Goal: Obtain resource: Obtain resource

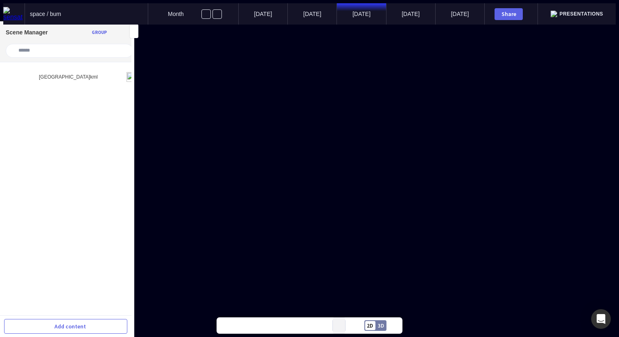
click at [339, 329] on button at bounding box center [339, 325] width 12 height 16
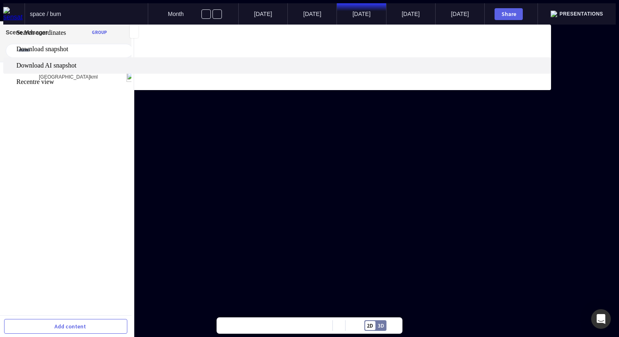
click at [349, 69] on span "Download AI snapshot" at bounding box center [282, 65] width 533 height 7
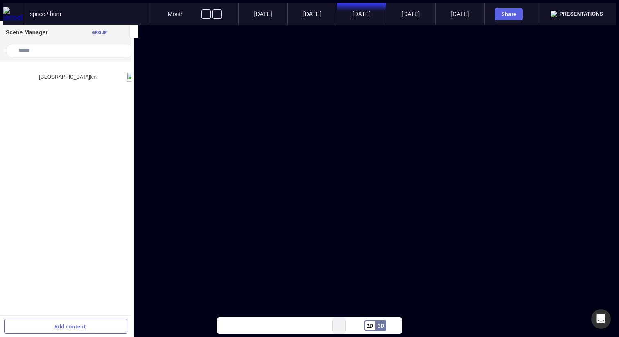
click at [342, 325] on button at bounding box center [339, 325] width 12 height 16
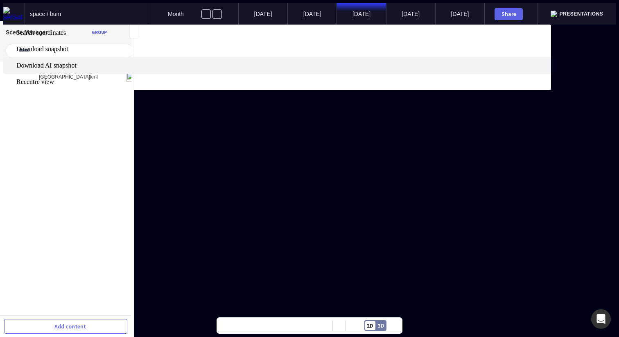
click at [342, 69] on span "Download AI snapshot" at bounding box center [282, 65] width 533 height 7
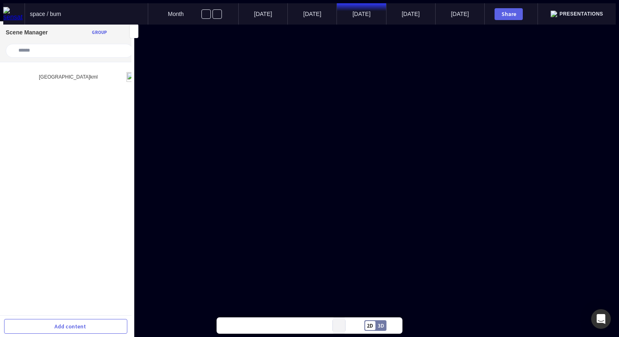
click at [339, 327] on button at bounding box center [339, 325] width 12 height 16
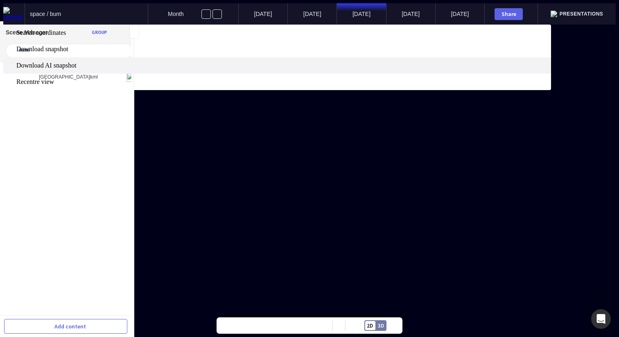
click at [333, 69] on span "Download AI snapshot" at bounding box center [282, 65] width 533 height 7
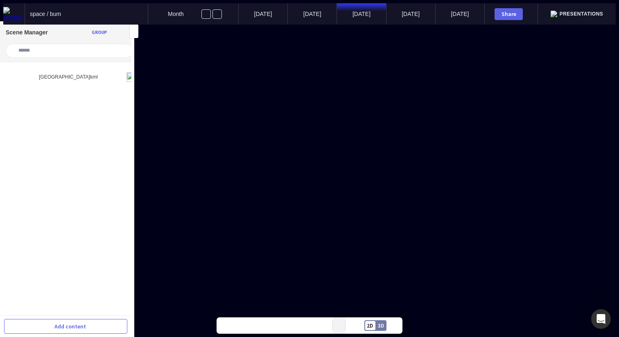
click at [338, 326] on mapp-icon at bounding box center [338, 325] width 3 height 3
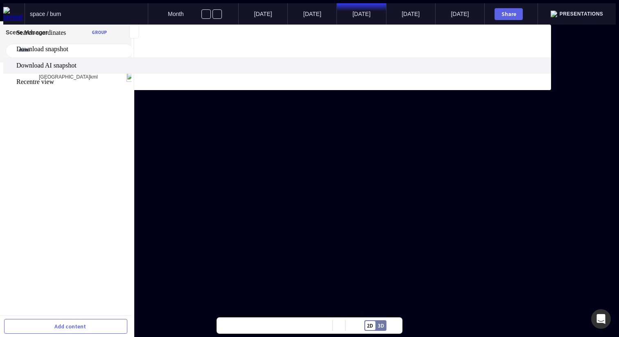
click at [334, 74] on label "Download AI snapshot" at bounding box center [277, 65] width 548 height 16
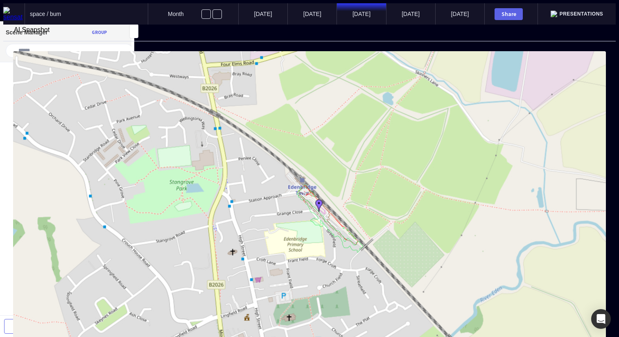
drag, startPoint x: 400, startPoint y: 299, endPoint x: 427, endPoint y: 279, distance: 33.7
click at [427, 279] on mapp-modal "AI Snapshot Cancel Generate" at bounding box center [309, 239] width 612 height 428
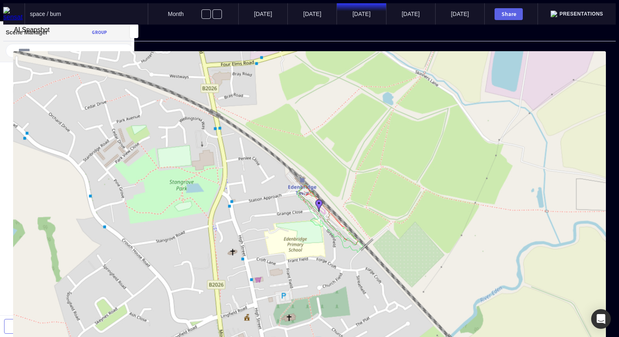
click at [342, 283] on mapp-modal-body at bounding box center [309, 233] width 612 height 384
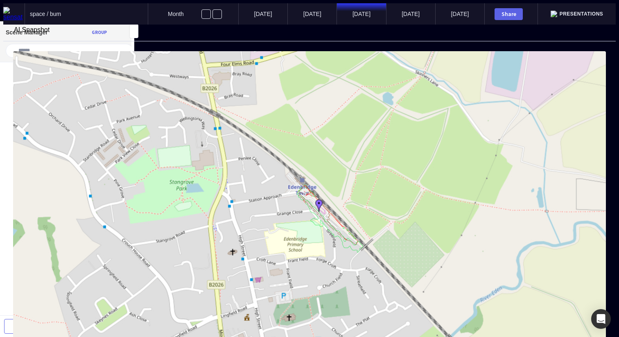
drag, startPoint x: 339, startPoint y: 294, endPoint x: 341, endPoint y: 289, distance: 5.6
click at [344, 280] on mapp-modal-body at bounding box center [309, 233] width 612 height 384
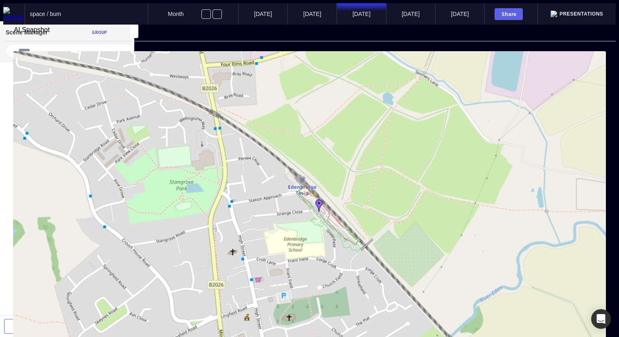
type textarea "*"
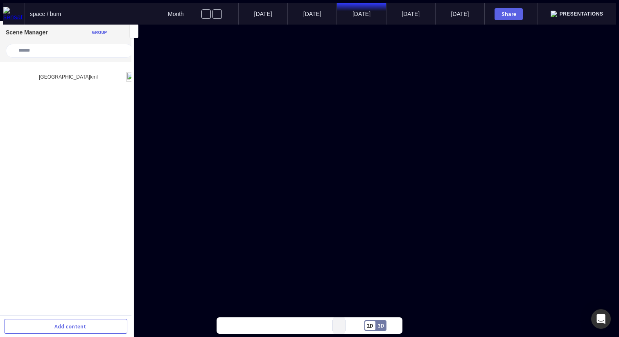
click at [340, 328] on button at bounding box center [339, 325] width 12 height 16
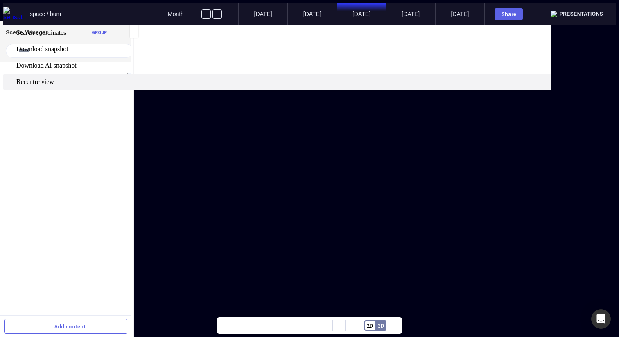
click at [337, 86] on span "Recentre view" at bounding box center [282, 81] width 533 height 7
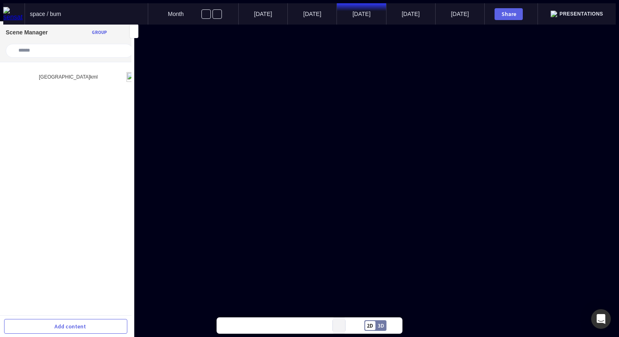
click at [340, 324] on mapp-icon at bounding box center [338, 325] width 3 height 3
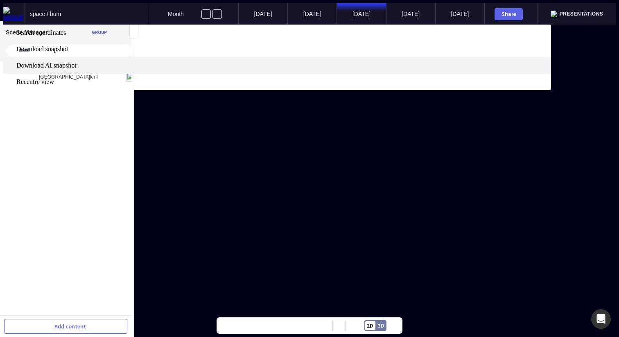
click at [342, 69] on span "Download AI snapshot" at bounding box center [282, 65] width 533 height 7
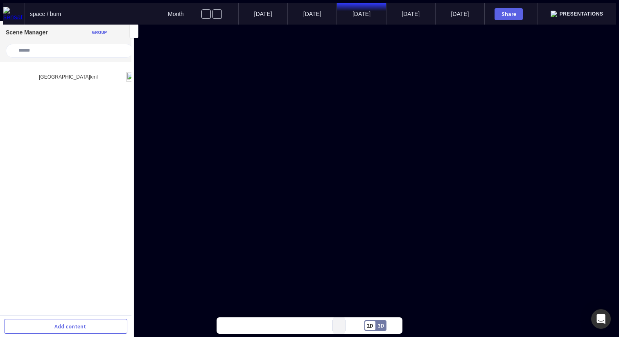
click at [340, 327] on button at bounding box center [339, 325] width 12 height 16
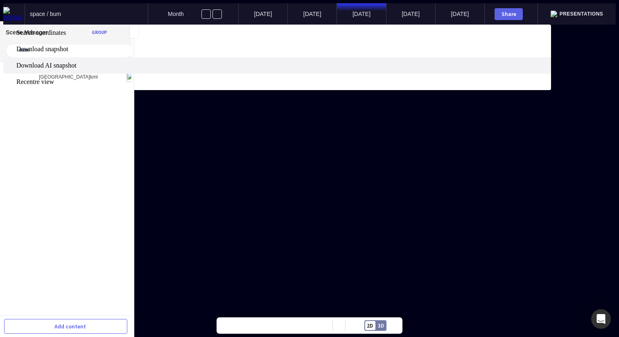
click at [341, 69] on span "Download AI snapshot" at bounding box center [282, 65] width 533 height 7
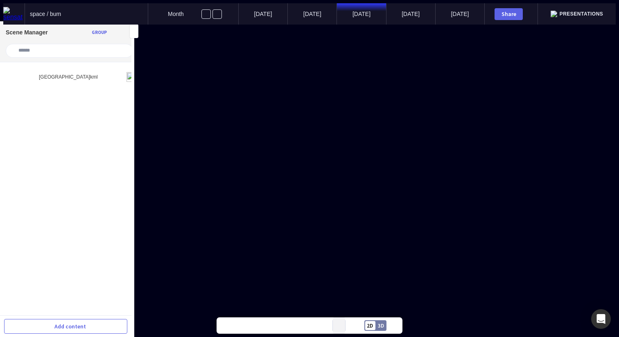
click at [336, 325] on button at bounding box center [339, 325] width 12 height 16
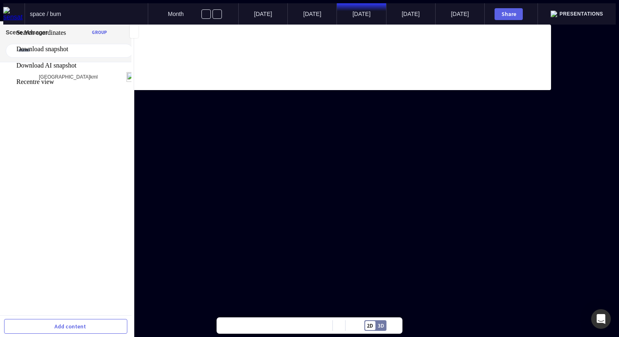
click at [103, 25] on div at bounding box center [309, 25] width 612 height 0
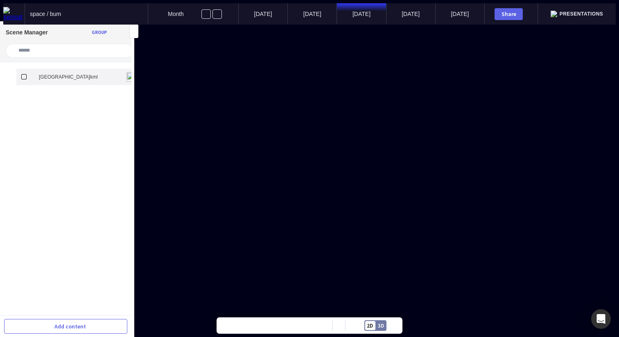
click at [116, 72] on mapp-icon at bounding box center [121, 77] width 10 height 10
click at [338, 325] on mapp-icon at bounding box center [338, 325] width 3 height 3
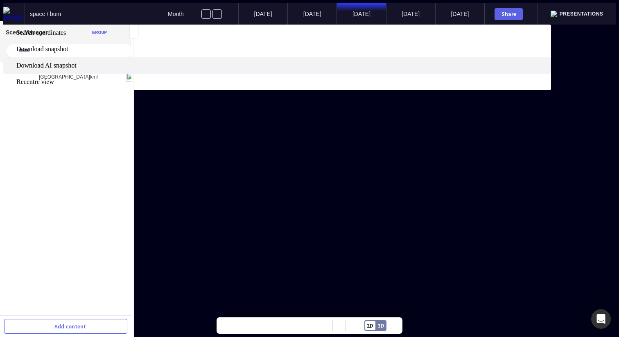
click at [338, 69] on span "Download AI snapshot" at bounding box center [282, 65] width 533 height 7
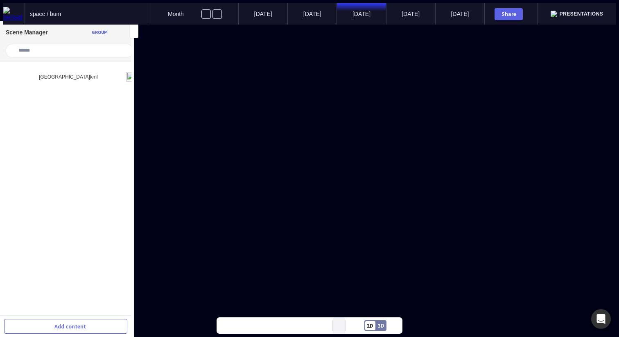
click at [343, 323] on button at bounding box center [339, 325] width 12 height 16
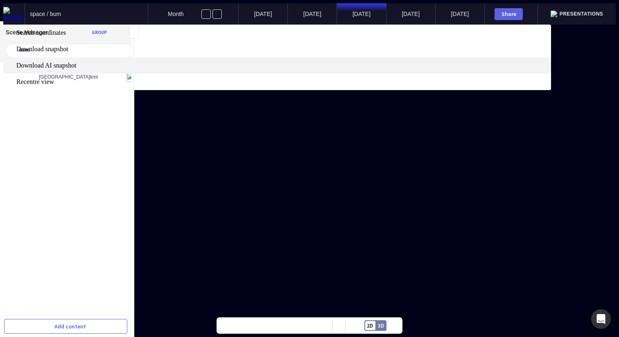
click at [339, 69] on span "Download AI snapshot" at bounding box center [282, 65] width 533 height 7
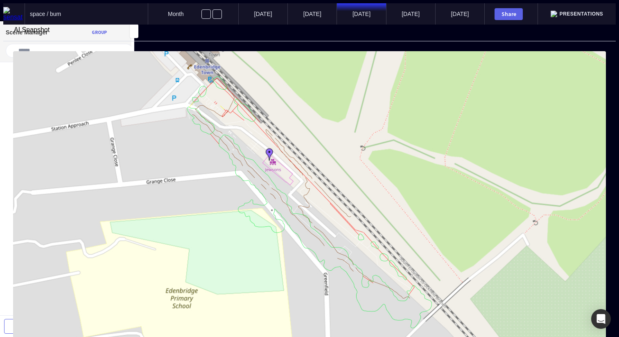
type textarea "*"
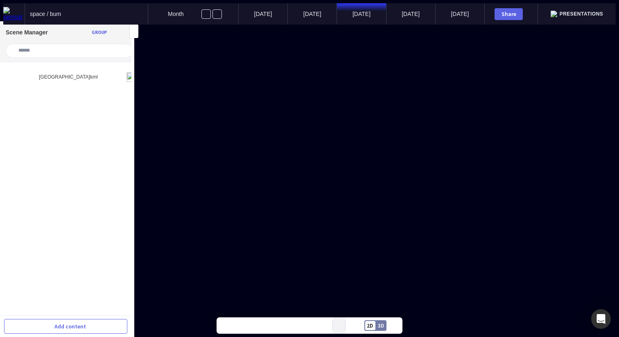
click at [339, 327] on mapp-icon at bounding box center [338, 325] width 3 height 3
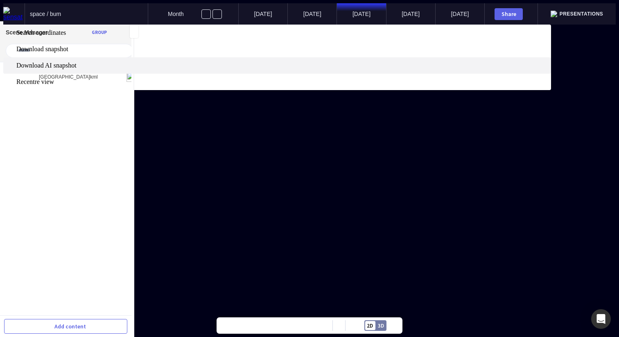
click at [345, 69] on span "Download AI snapshot" at bounding box center [282, 65] width 533 height 7
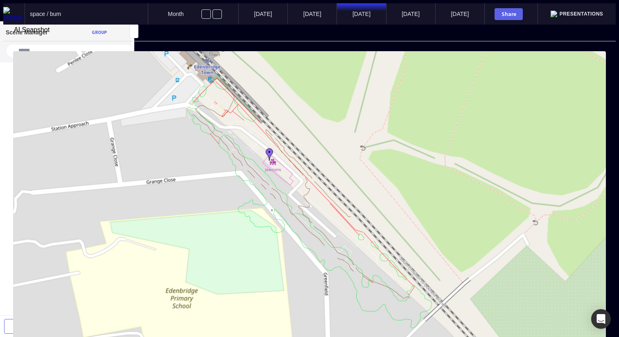
drag, startPoint x: 328, startPoint y: 261, endPoint x: 201, endPoint y: 253, distance: 127.2
drag, startPoint x: 201, startPoint y: 253, endPoint x: 186, endPoint y: 250, distance: 15.5
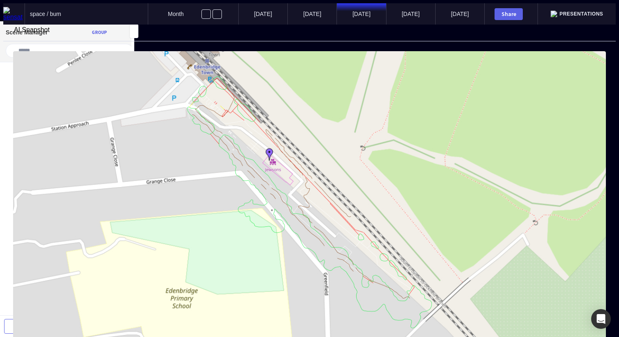
drag, startPoint x: 186, startPoint y: 250, endPoint x: 193, endPoint y: 250, distance: 6.6
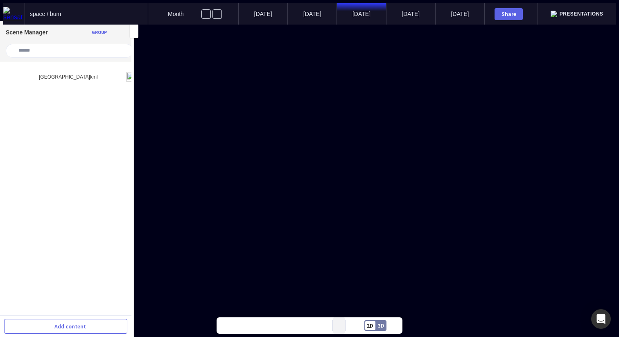
click at [339, 324] on mapp-icon at bounding box center [338, 325] width 3 height 3
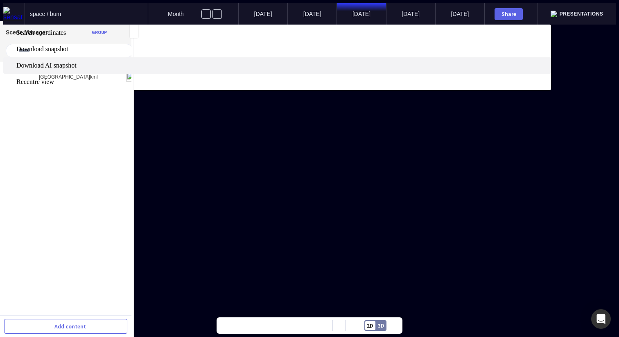
click at [341, 69] on span "Download AI snapshot" at bounding box center [282, 65] width 533 height 7
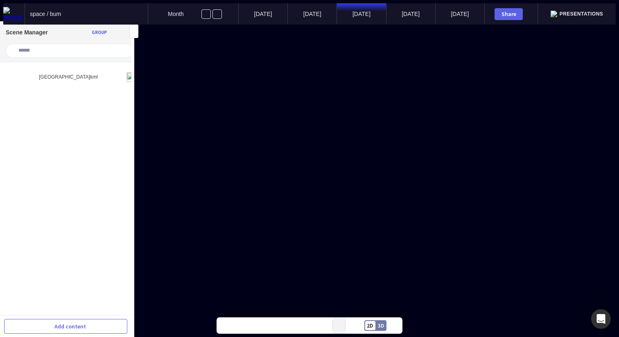
click at [341, 326] on button at bounding box center [339, 325] width 12 height 16
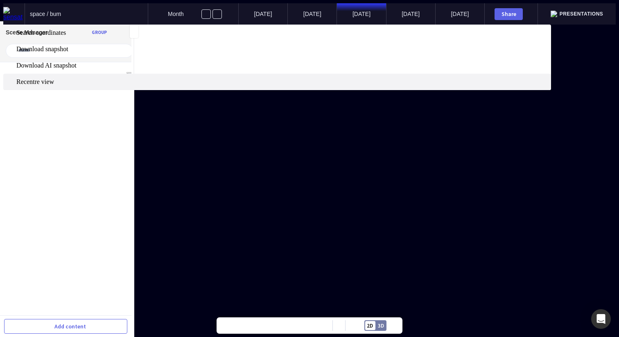
click at [346, 90] on label "Recentre view" at bounding box center [277, 82] width 548 height 16
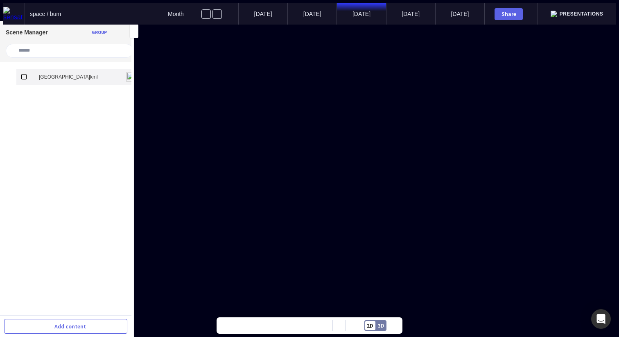
click at [116, 72] on mapp-icon at bounding box center [121, 77] width 10 height 10
click at [341, 328] on button at bounding box center [339, 325] width 12 height 16
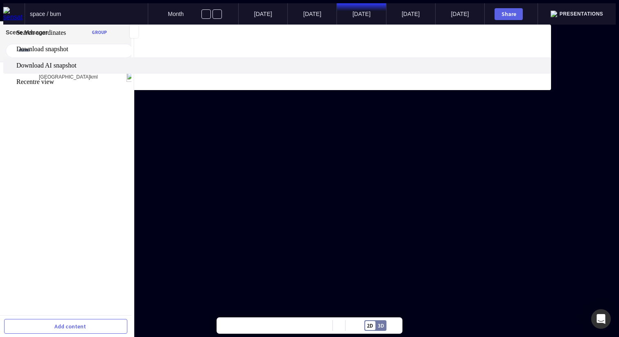
click at [346, 69] on span "Download AI snapshot" at bounding box center [282, 65] width 533 height 7
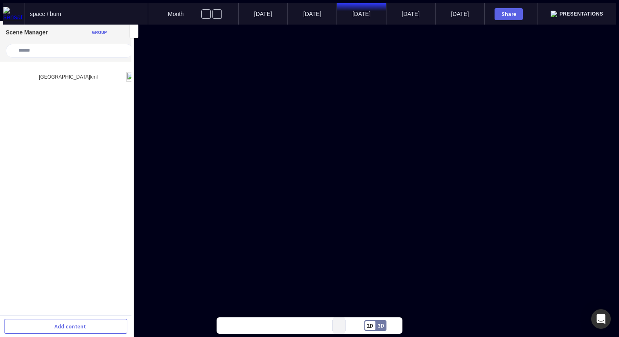
click at [339, 327] on mapp-icon at bounding box center [338, 325] width 3 height 3
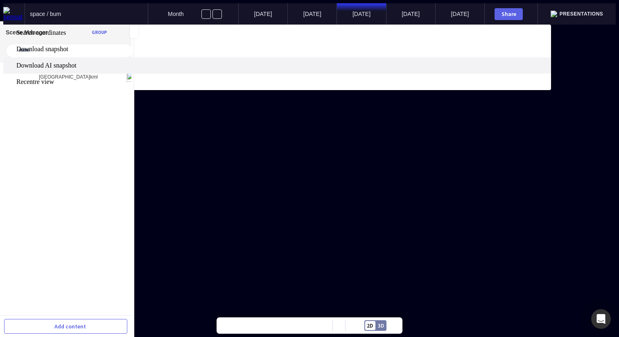
click at [344, 69] on span "Download AI snapshot" at bounding box center [282, 65] width 533 height 7
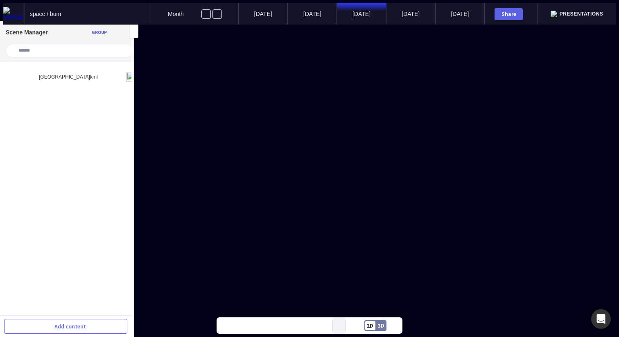
click at [341, 326] on button at bounding box center [339, 325] width 12 height 16
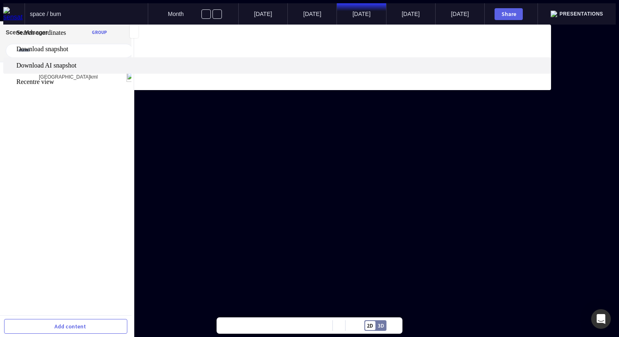
click at [343, 74] on label "Download AI snapshot" at bounding box center [277, 65] width 548 height 16
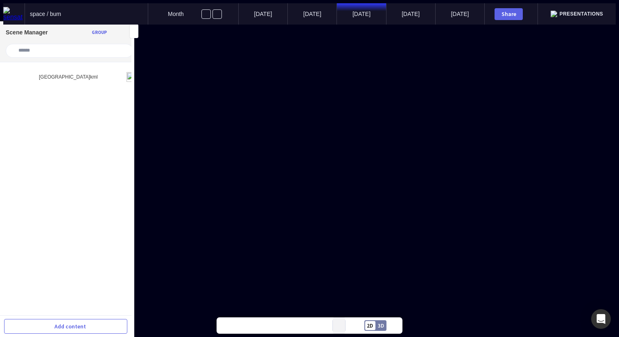
click at [337, 324] on button at bounding box center [339, 325] width 12 height 16
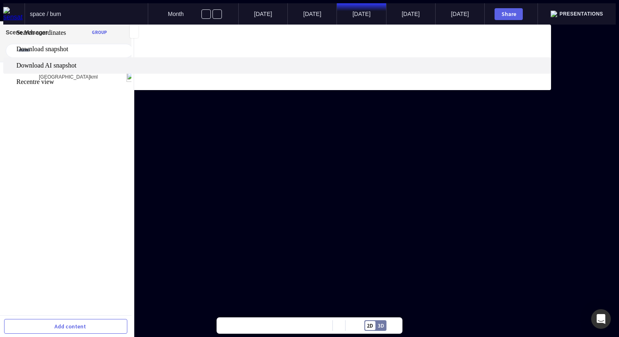
click at [339, 69] on span "Download AI snapshot" at bounding box center [282, 65] width 533 height 7
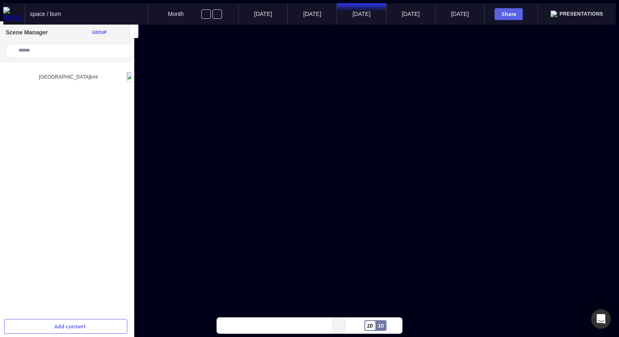
click at [336, 325] on button at bounding box center [339, 325] width 12 height 16
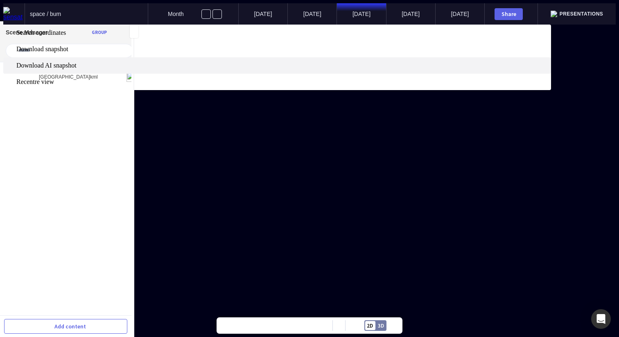
click at [341, 69] on span "Download AI snapshot" at bounding box center [282, 65] width 533 height 7
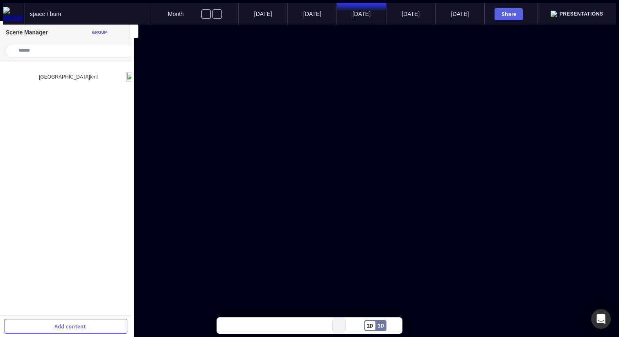
click at [337, 325] on mapp-icon at bounding box center [338, 325] width 3 height 3
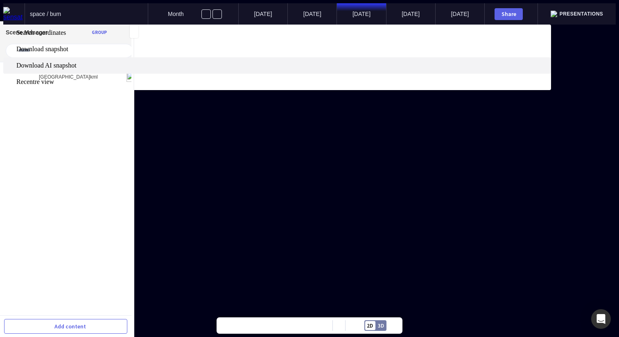
click at [340, 69] on span "Download AI snapshot" at bounding box center [282, 65] width 533 height 7
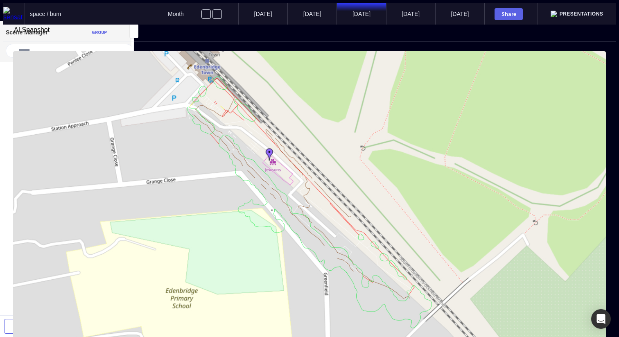
type textarea "**********"
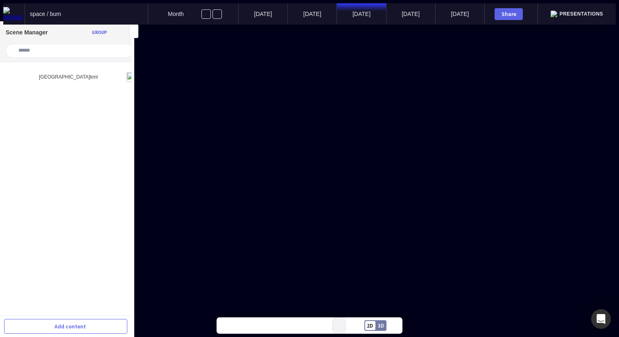
click at [340, 325] on mapp-icon at bounding box center [338, 325] width 3 height 3
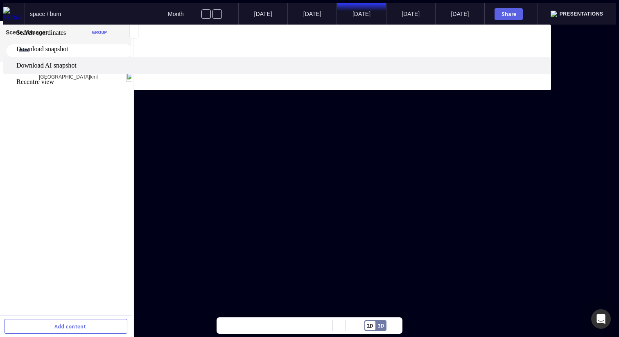
click at [341, 69] on span "Download AI snapshot" at bounding box center [282, 65] width 533 height 7
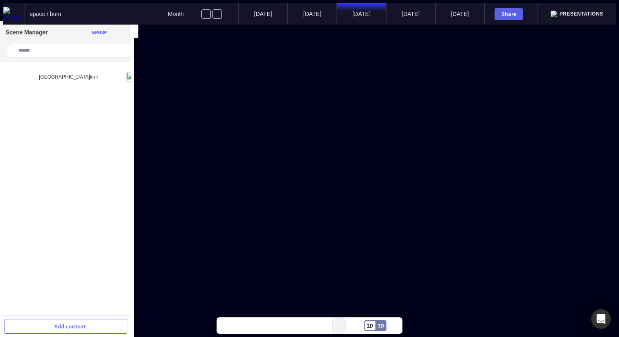
click at [337, 325] on button at bounding box center [339, 325] width 12 height 16
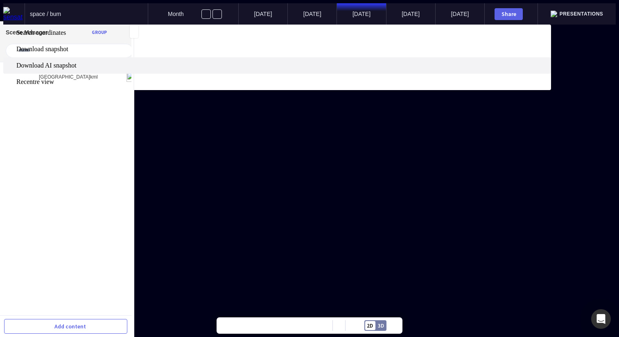
click at [342, 74] on label "Download AI snapshot" at bounding box center [277, 65] width 548 height 16
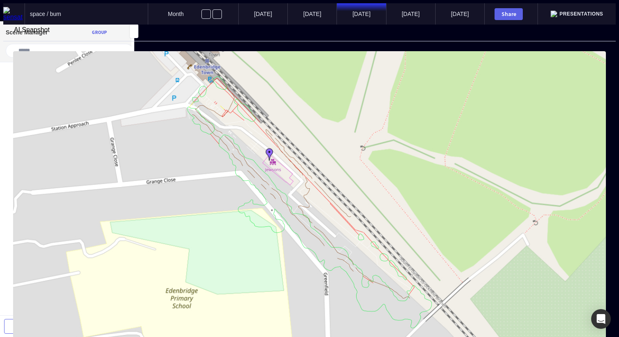
type textarea "**"
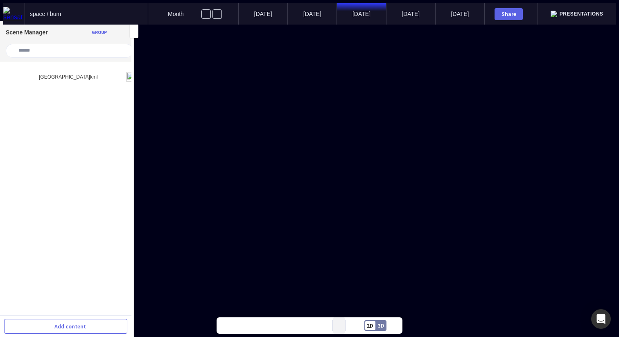
click at [339, 325] on mapp-icon at bounding box center [338, 325] width 3 height 3
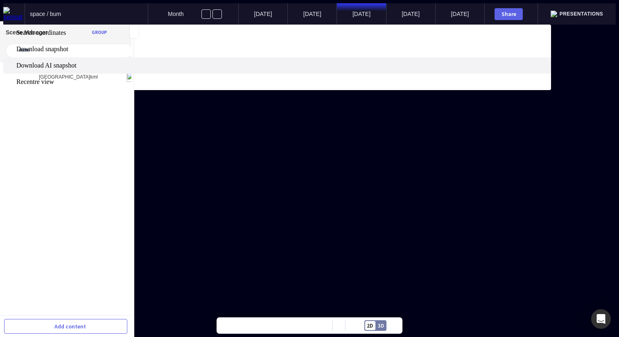
click at [343, 69] on span "Download AI snapshot" at bounding box center [282, 65] width 533 height 7
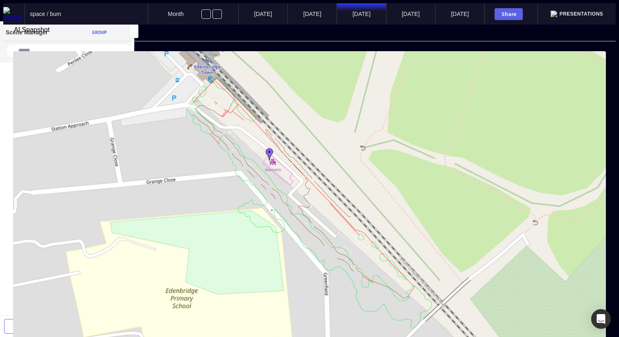
type textarea "**"
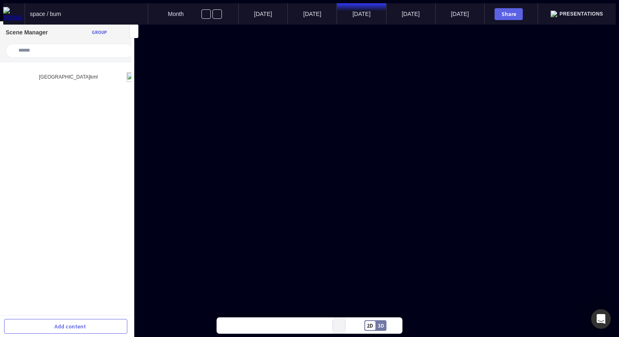
click at [339, 327] on mapp-icon at bounding box center [338, 325] width 3 height 3
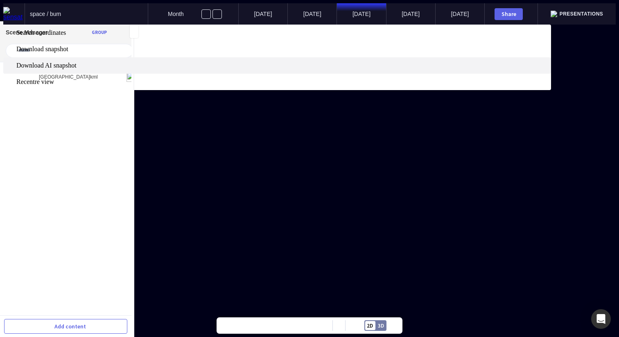
click at [347, 69] on span "Download AI snapshot" at bounding box center [282, 65] width 533 height 7
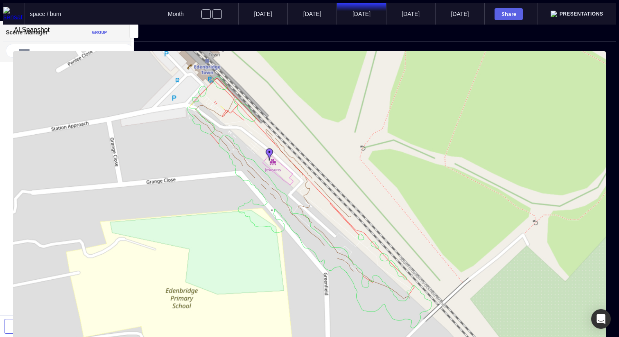
type textarea "*"
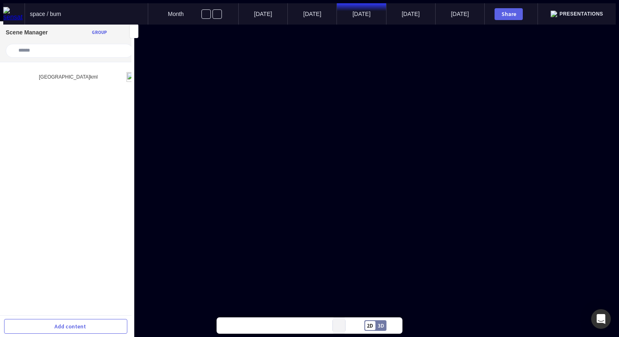
click at [341, 325] on button at bounding box center [339, 325] width 12 height 16
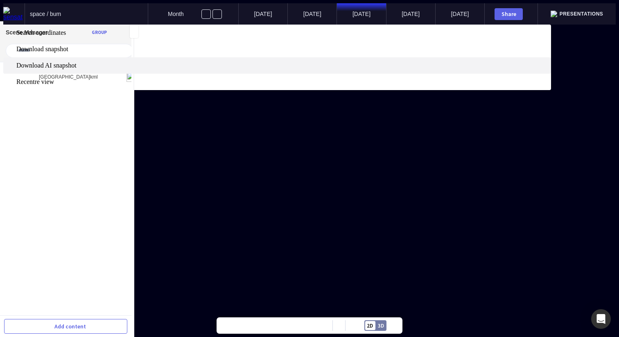
click at [341, 74] on label "Download AI snapshot" at bounding box center [277, 65] width 548 height 16
